Goal: Task Accomplishment & Management: Use online tool/utility

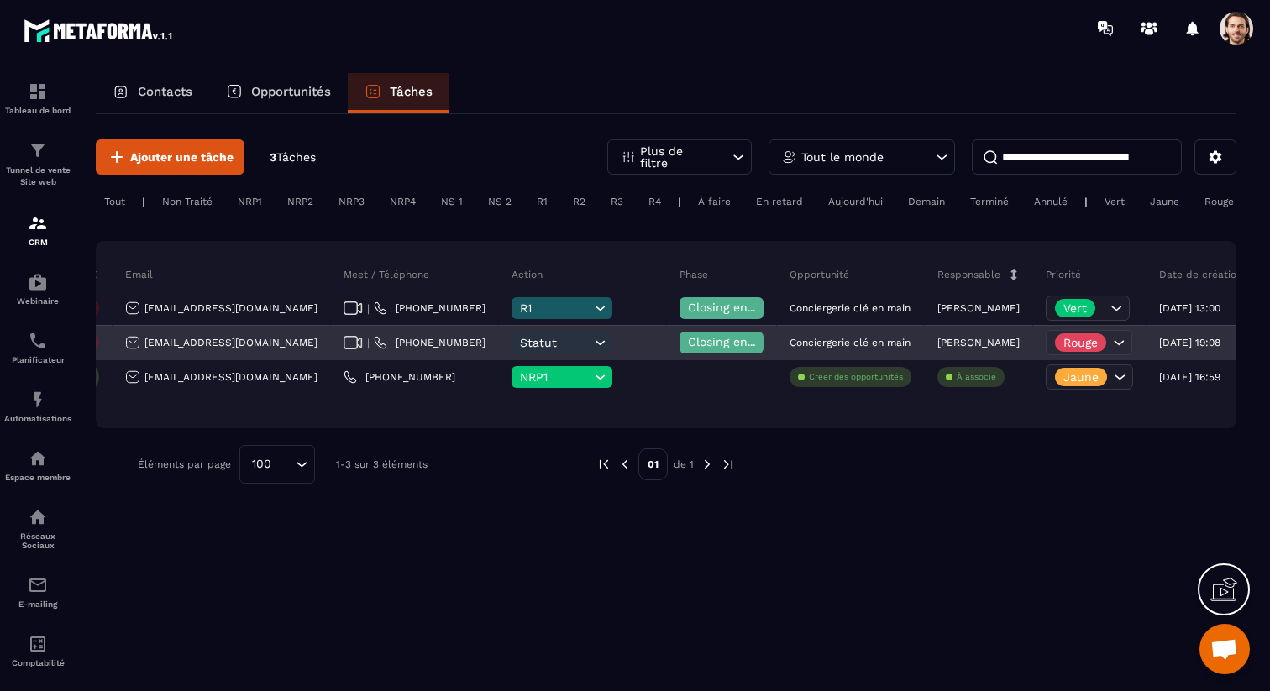
scroll to position [0, 508]
click at [589, 349] on icon at bounding box center [597, 342] width 16 height 17
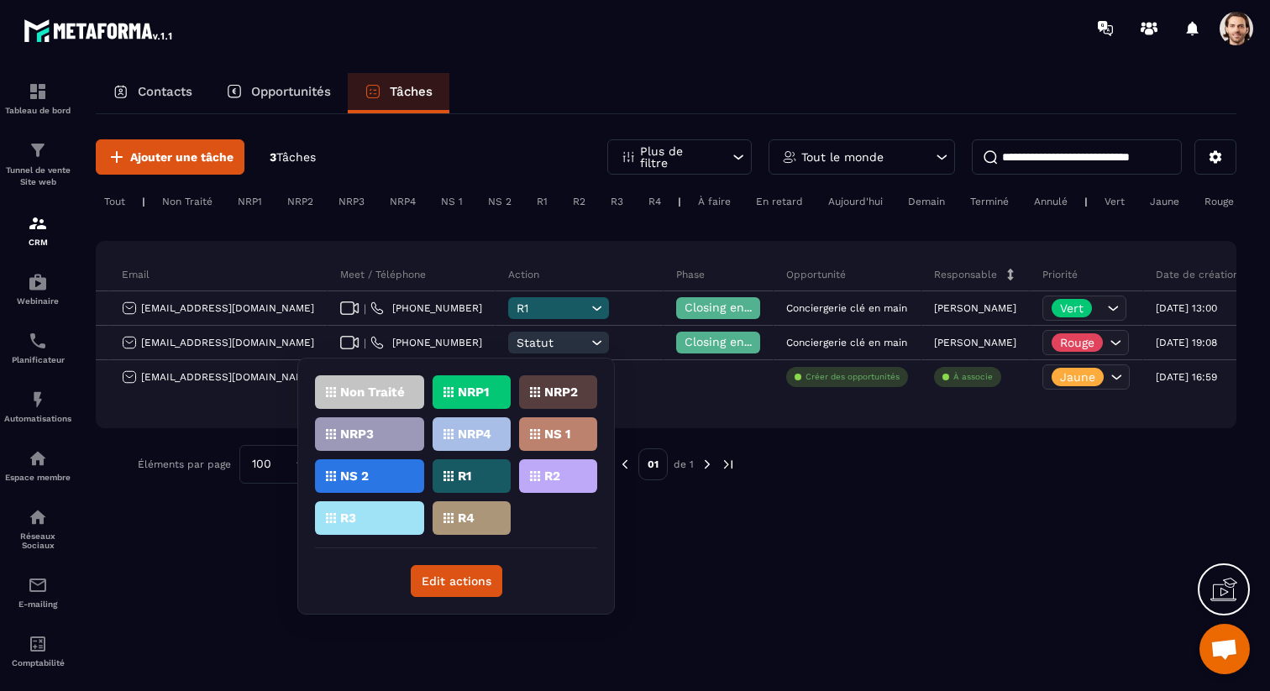
click at [763, 520] on div "Ajouter une tâche 3 Tâches Plus de filtre Tout le monde Tout | Non Traité NRP1 …" at bounding box center [666, 401] width 1141 height 575
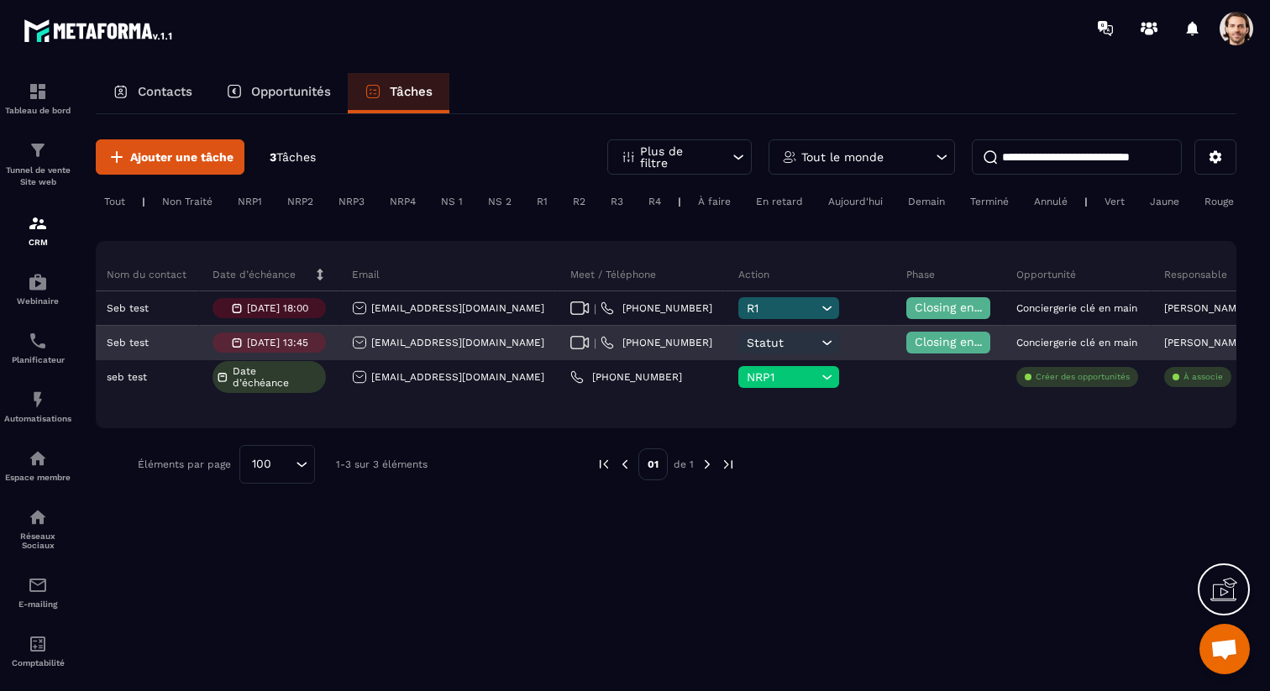
scroll to position [0, 0]
